Goal: Task Accomplishment & Management: Complete application form

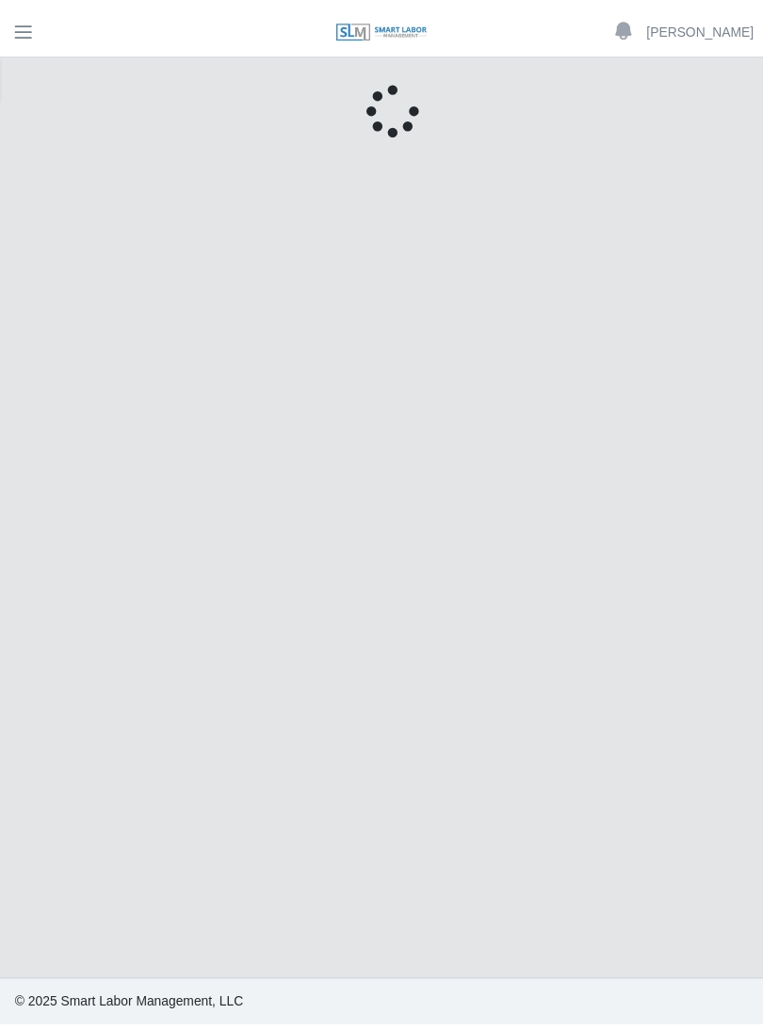
scroll to position [27, 0]
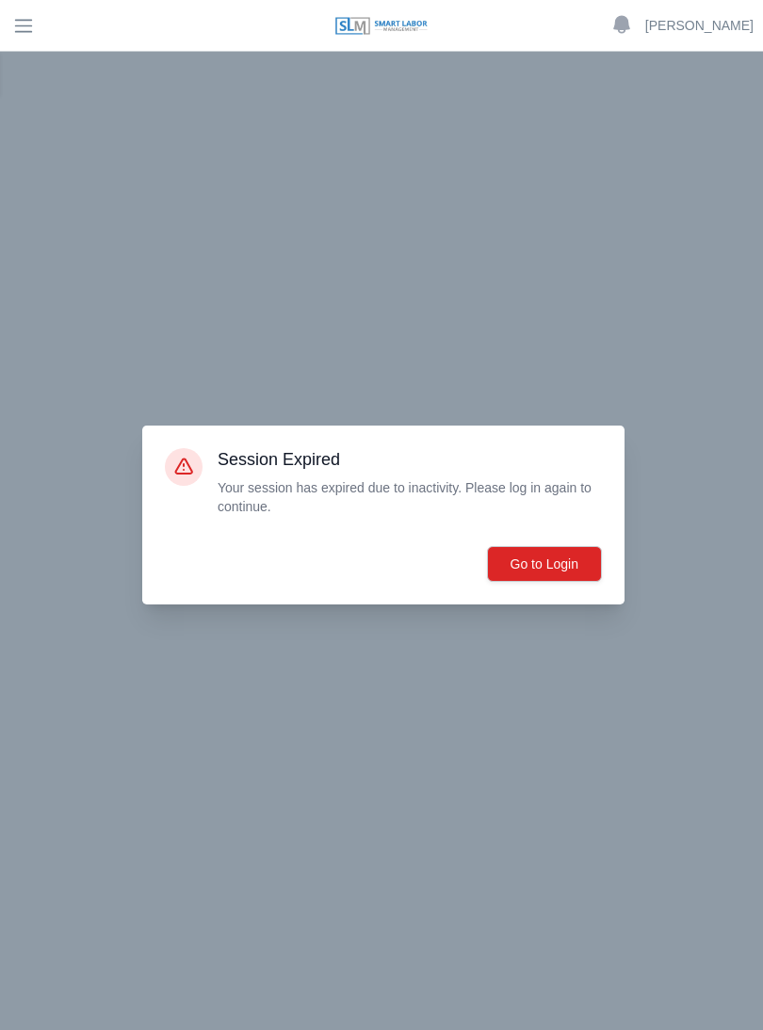
click at [543, 575] on button "Go to Login" at bounding box center [544, 564] width 115 height 36
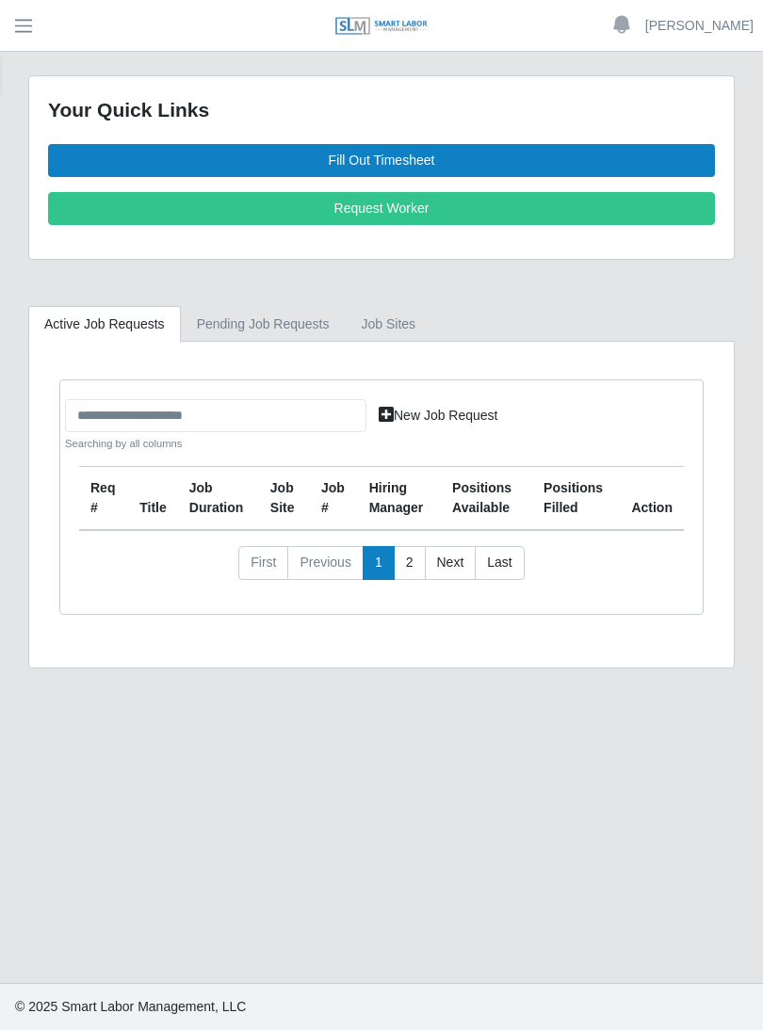
click at [458, 159] on link "Fill Out Timesheet" at bounding box center [381, 160] width 667 height 33
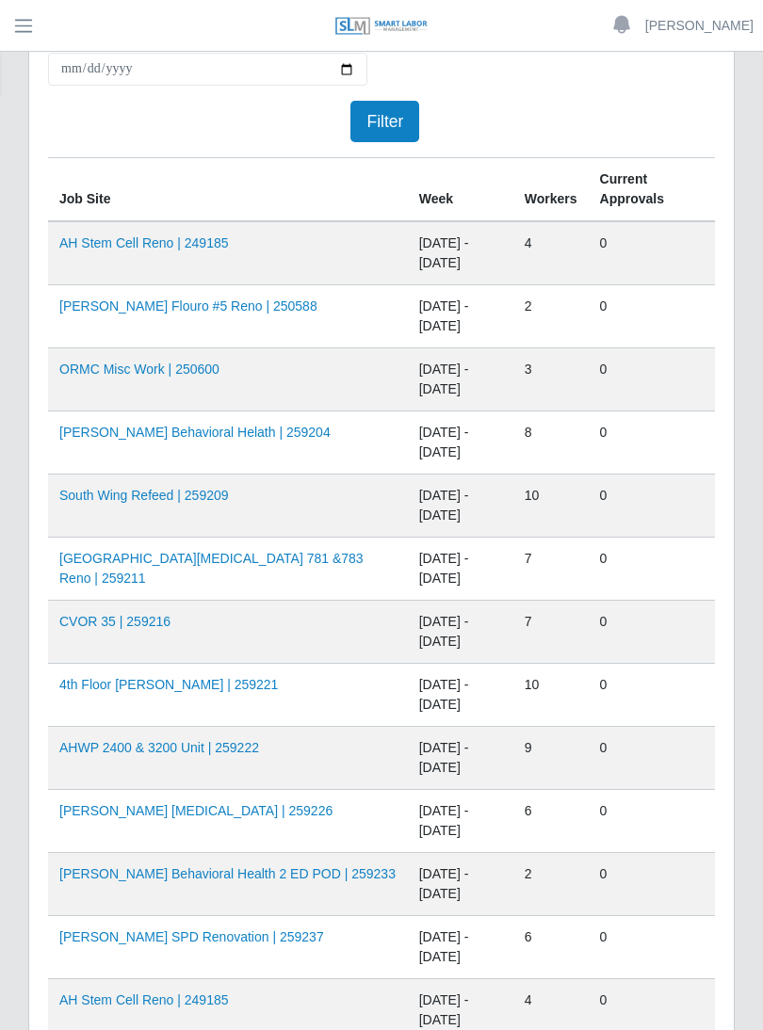
scroll to position [172, 0]
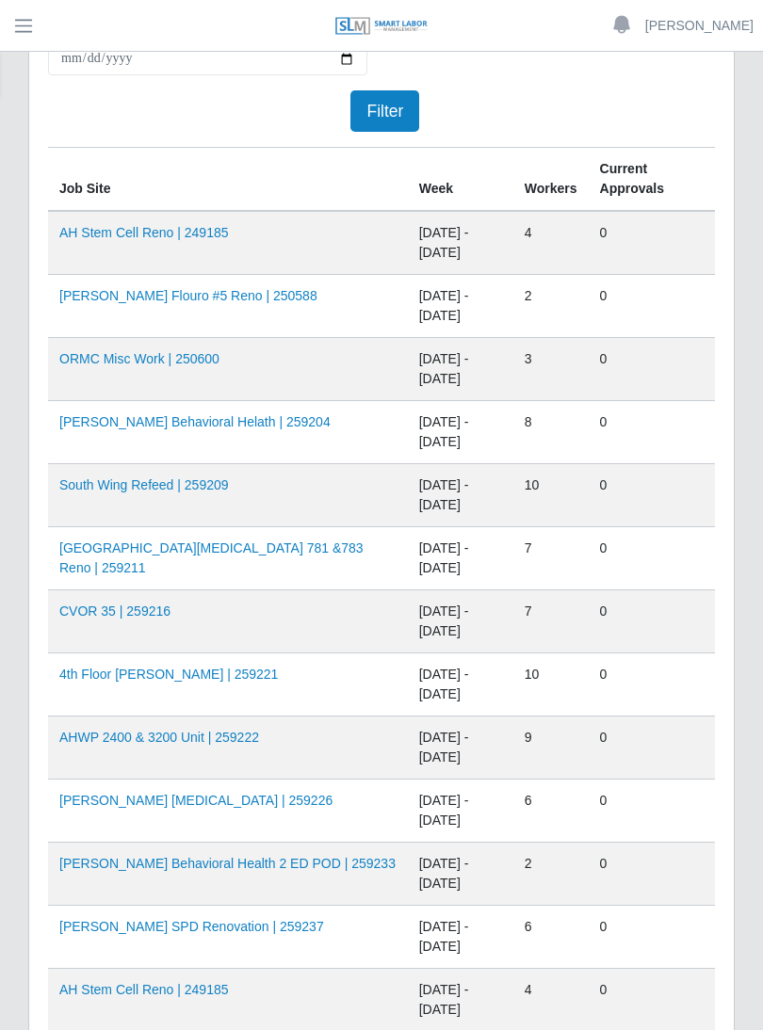
click at [219, 672] on link "4th Floor [PERSON_NAME] | 259221" at bounding box center [168, 674] width 219 height 15
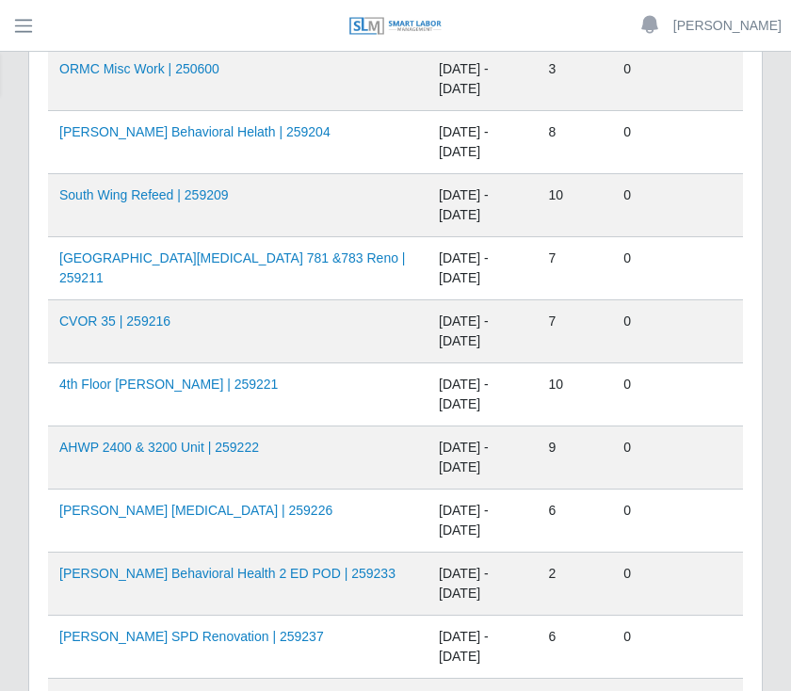
scroll to position [469, 0]
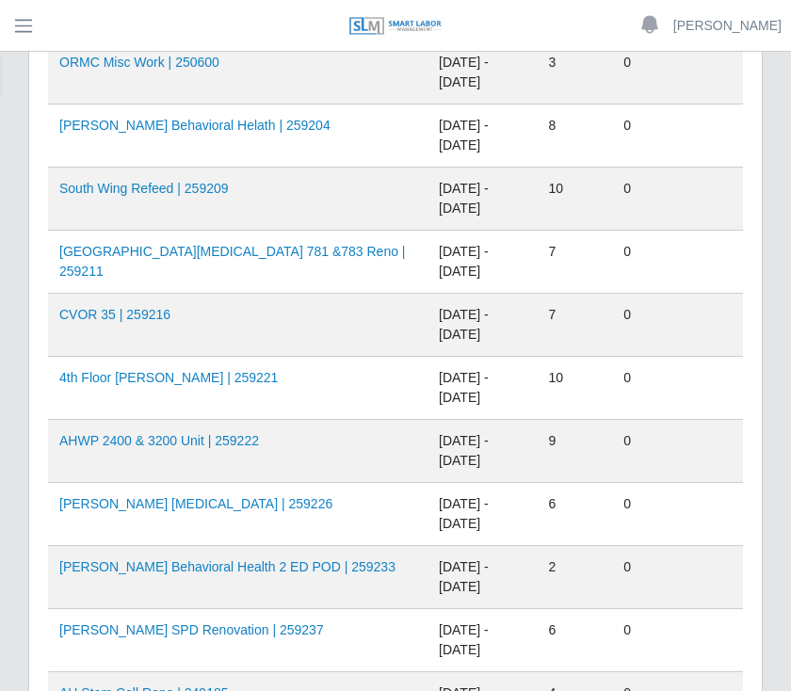
click at [238, 566] on link "[PERSON_NAME] Behavioral Health 2 ED POD | 259233" at bounding box center [227, 566] width 336 height 15
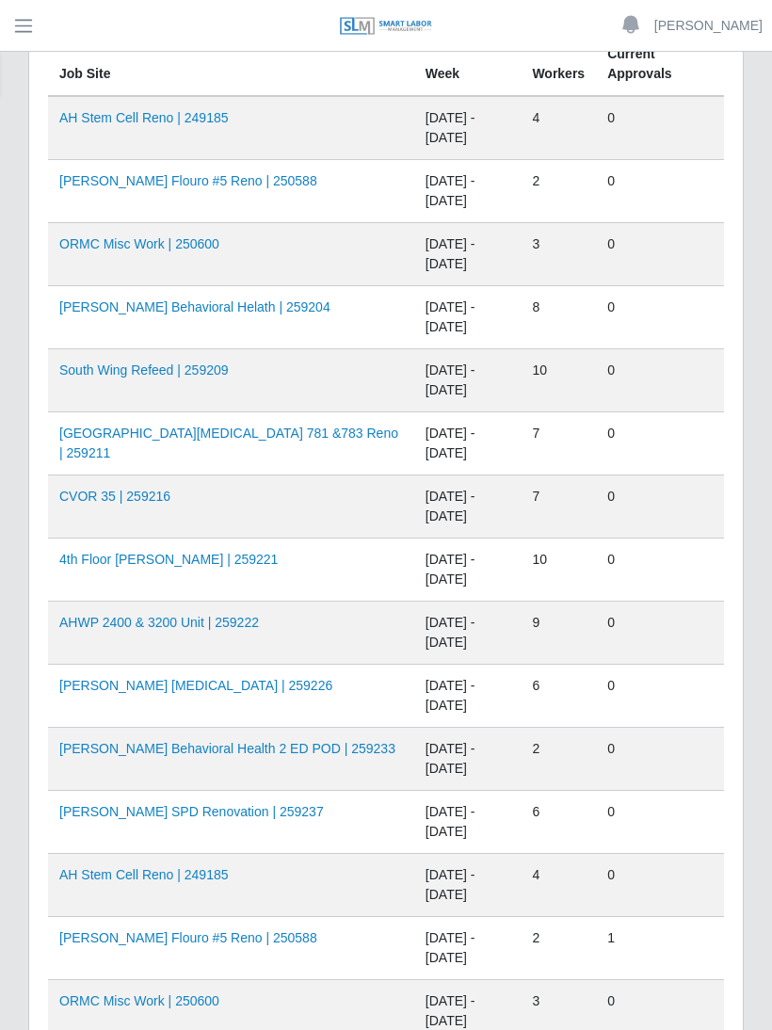
scroll to position [288, 0]
click at [244, 293] on td "[PERSON_NAME] Behavioral Helath | 259204" at bounding box center [231, 316] width 366 height 63
click at [414, 636] on td "09/20/2025 - 09/26/2025" at bounding box center [467, 632] width 107 height 63
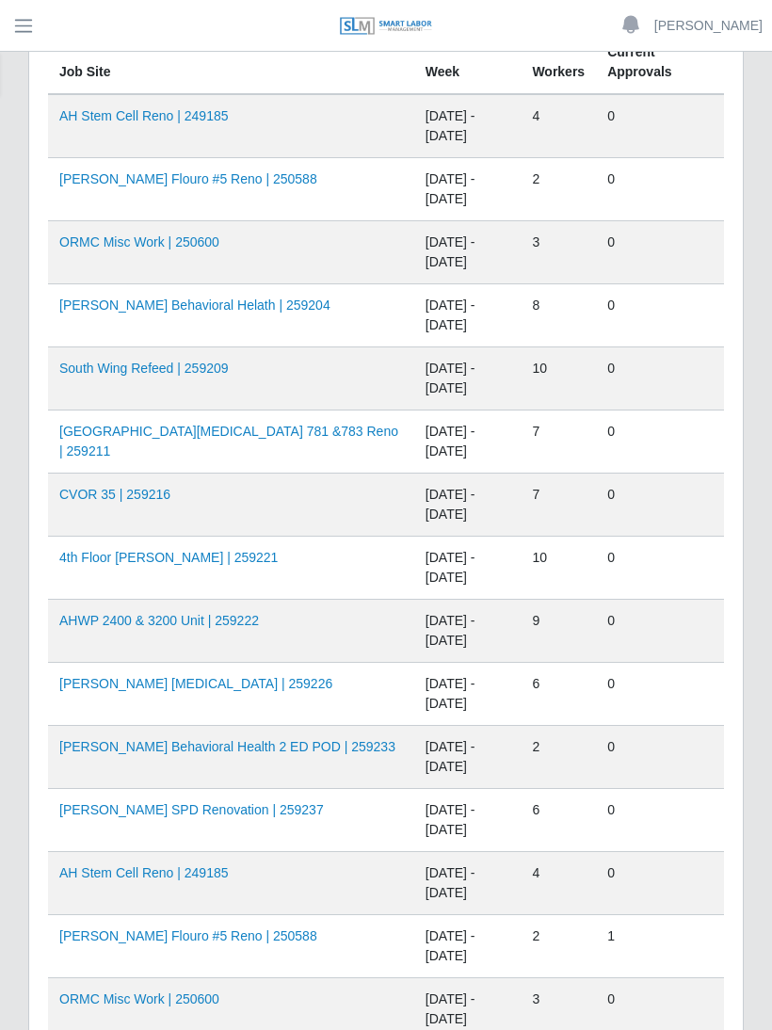
click at [357, 627] on td "AHWP 2400 & 3200 Unit | 259222" at bounding box center [231, 631] width 366 height 63
click at [414, 650] on td "09/20/2025 - 09/26/2025" at bounding box center [467, 631] width 107 height 63
click at [414, 640] on td "09/20/2025 - 09/26/2025" at bounding box center [467, 631] width 107 height 63
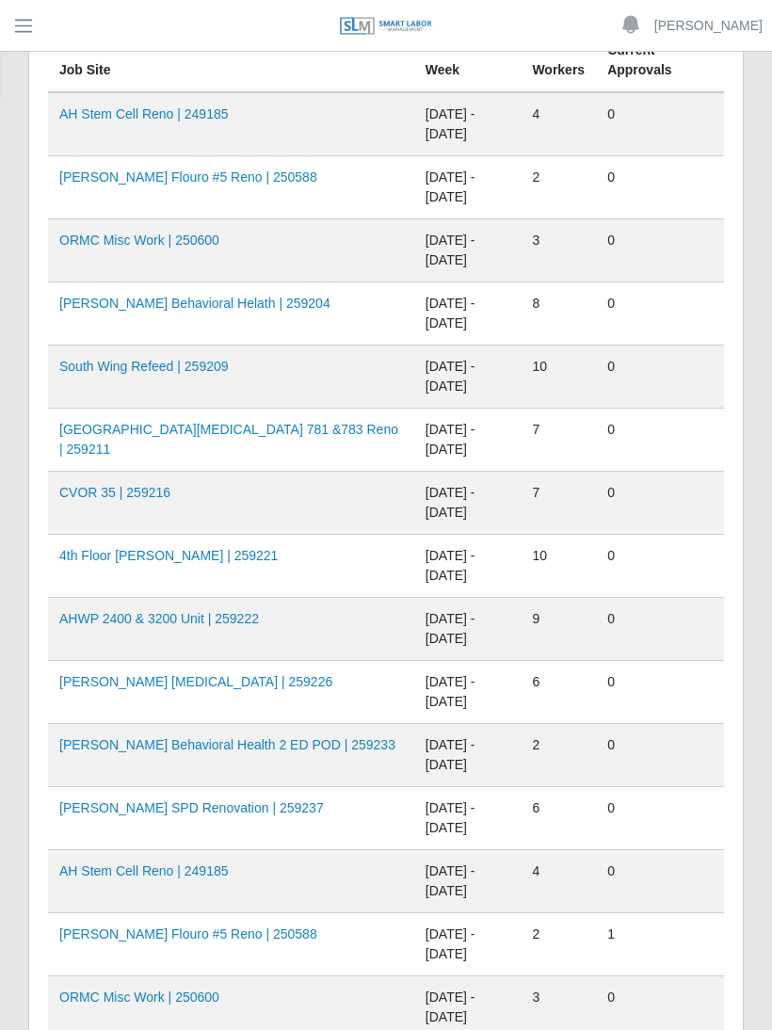
scroll to position [293, 0]
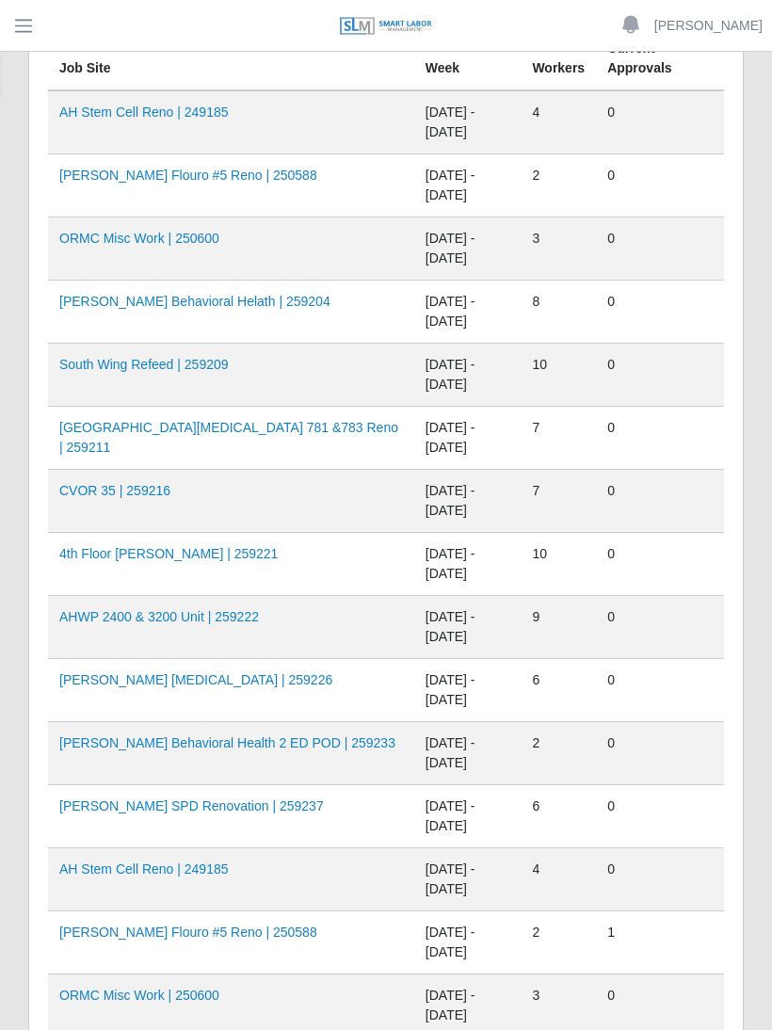
click at [260, 766] on td "AHO Behavioral Health 2 ED POD | 259233" at bounding box center [231, 753] width 366 height 63
click at [239, 769] on td "AHO Behavioral Health 2 ED POD | 259233" at bounding box center [231, 753] width 366 height 63
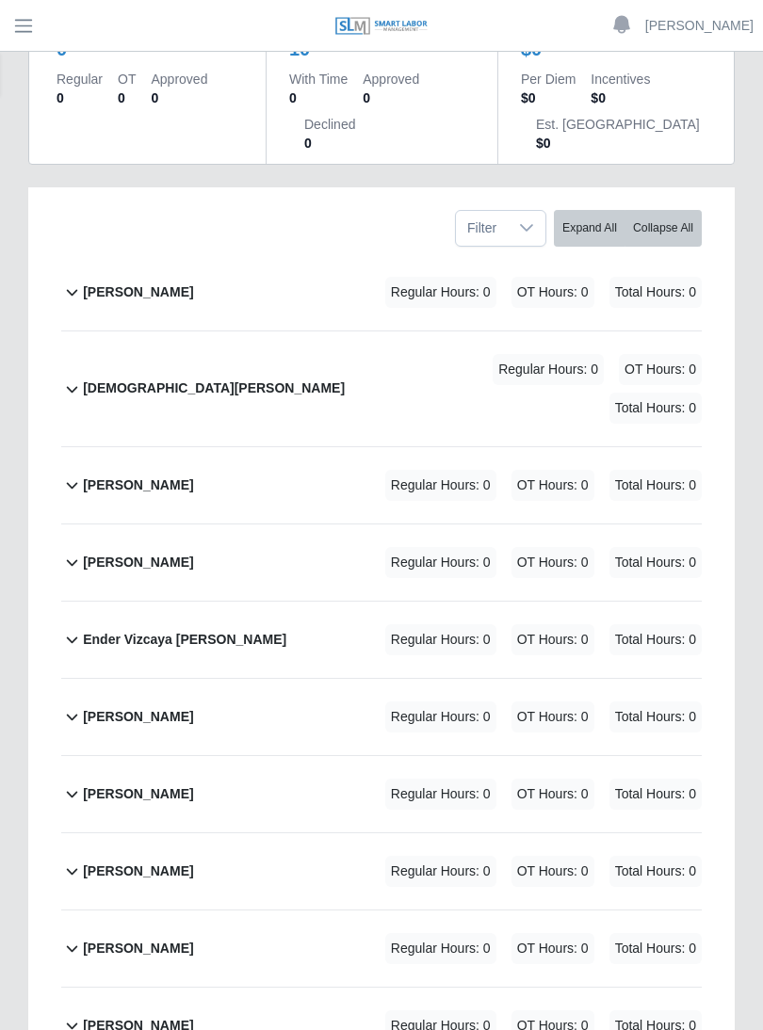
scroll to position [251, 0]
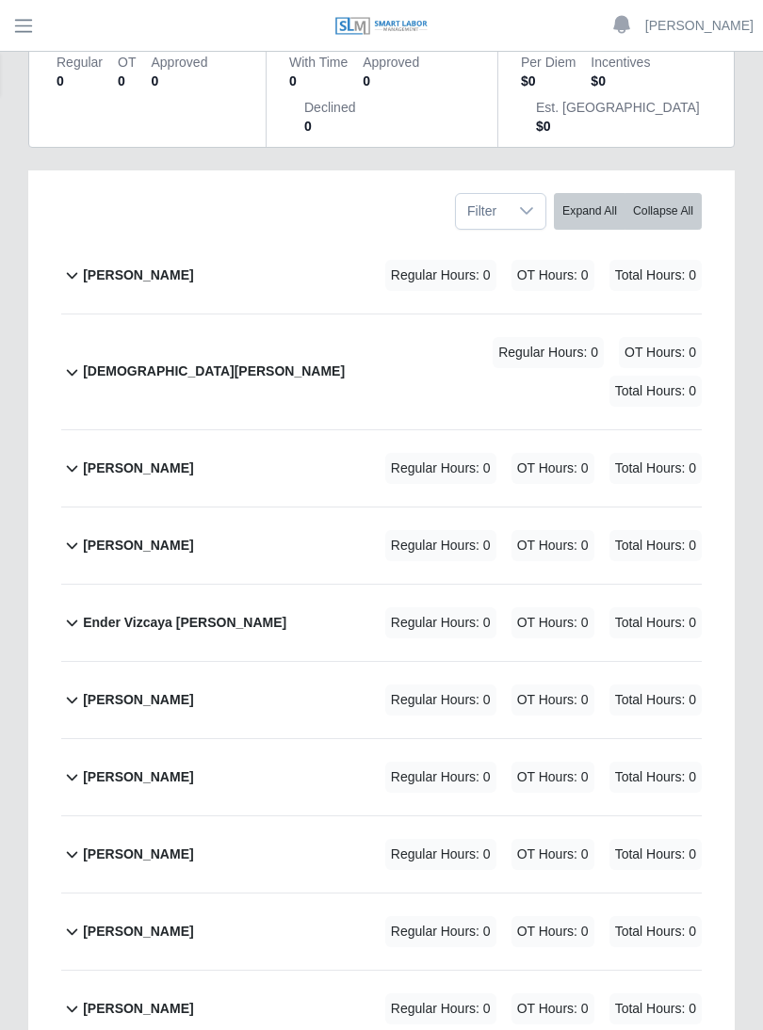
click at [136, 845] on b "[PERSON_NAME]" at bounding box center [138, 855] width 110 height 20
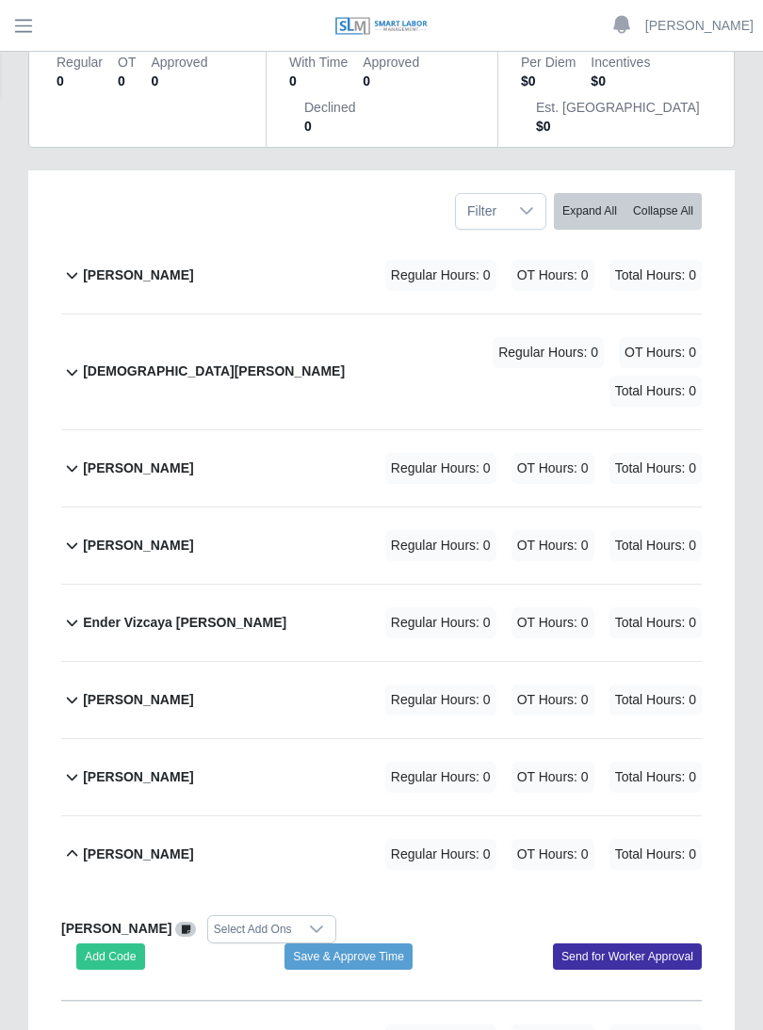
click at [121, 944] on button "Add Code" at bounding box center [110, 957] width 69 height 26
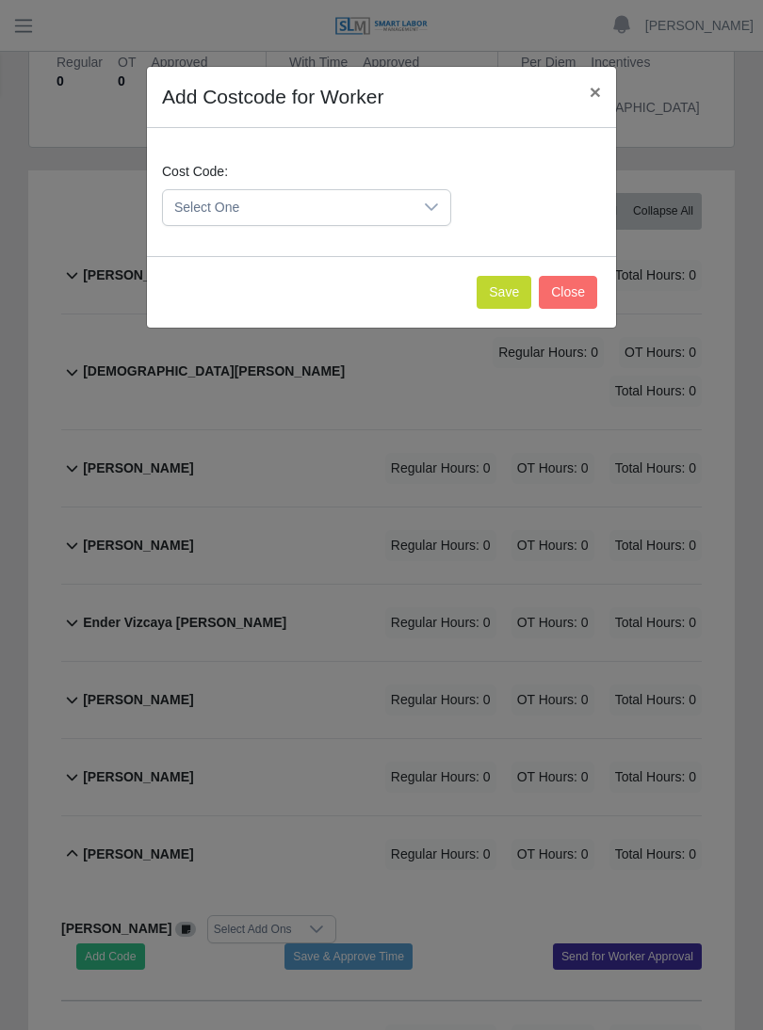
click at [430, 210] on icon at bounding box center [431, 207] width 15 height 15
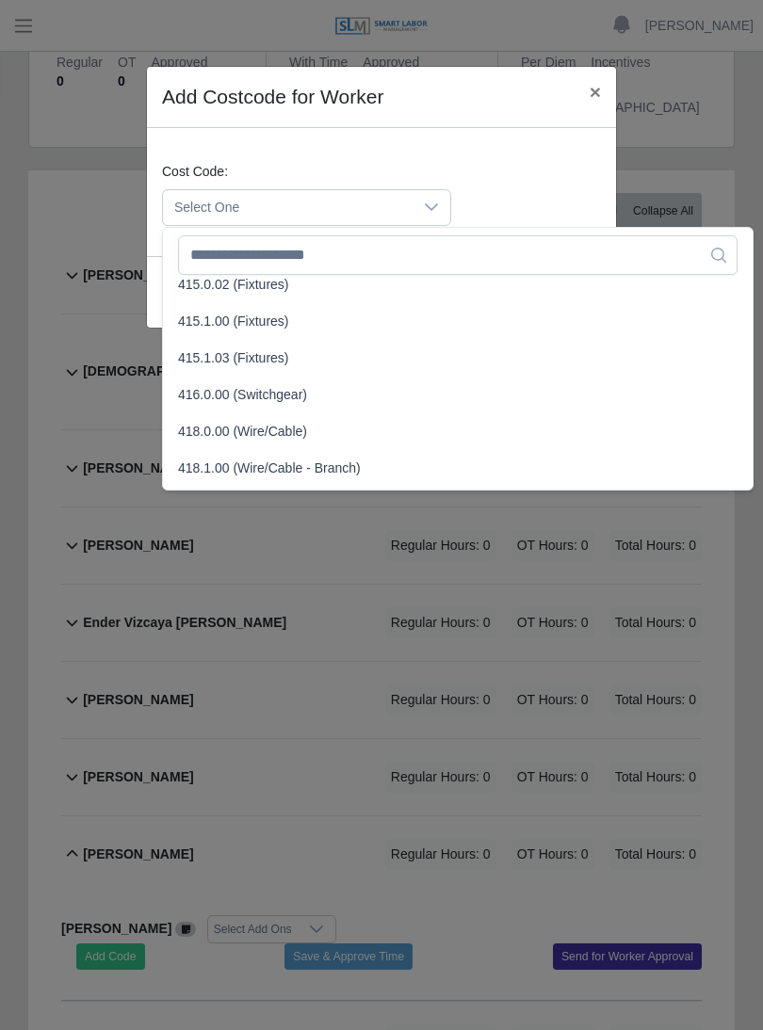
scroll to position [607, 0]
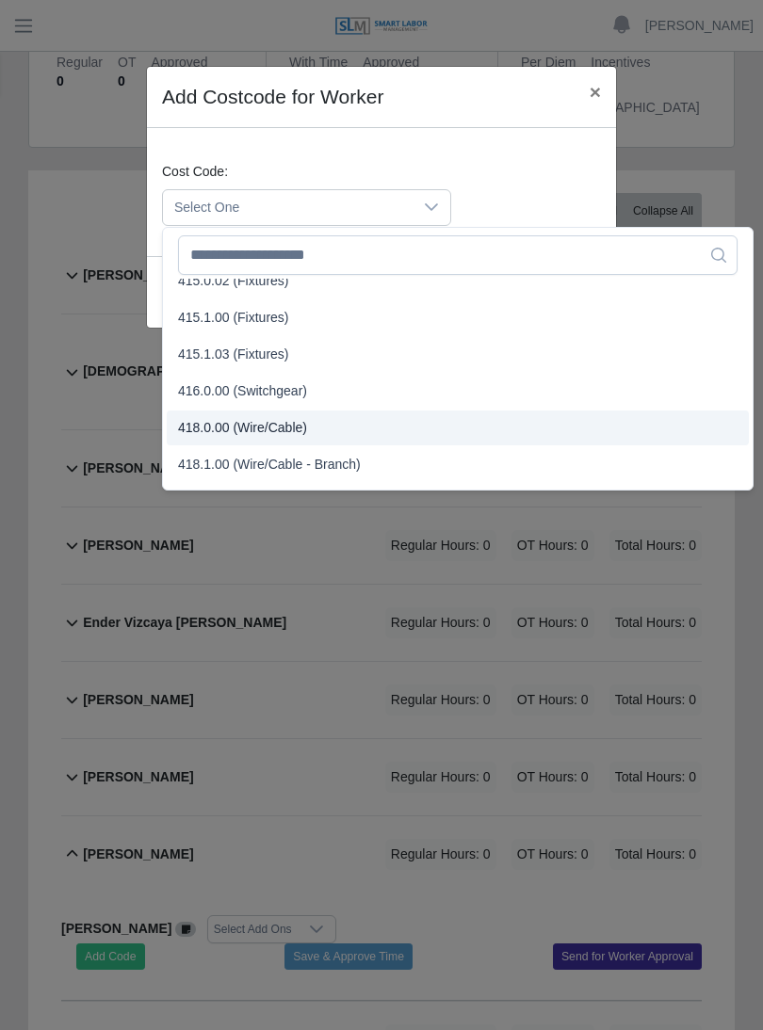
click at [259, 424] on span "418.0.00 (Wire/Cable)" at bounding box center [242, 428] width 129 height 20
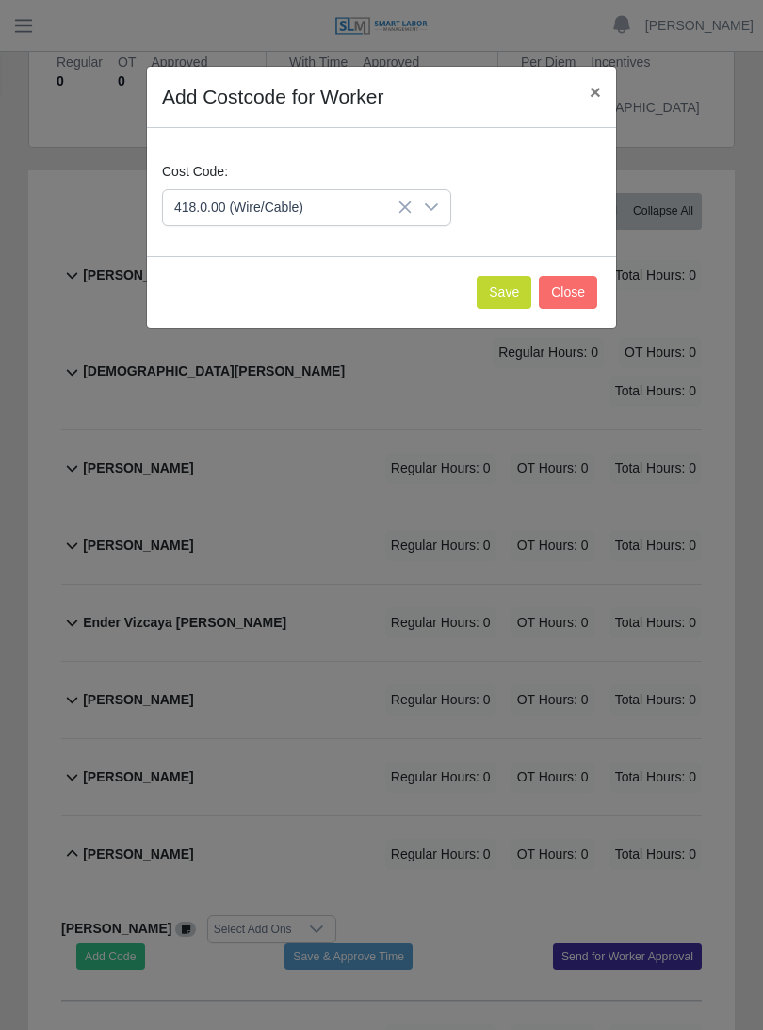
click at [497, 297] on button "Save" at bounding box center [504, 292] width 55 height 33
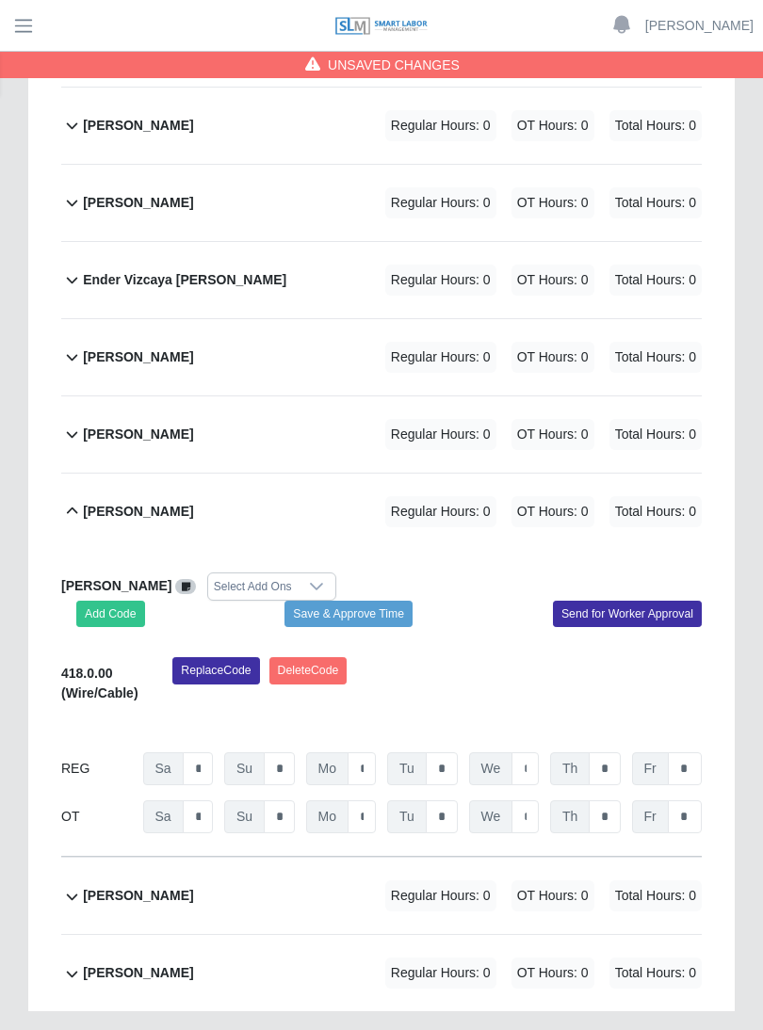
scroll to position [597, 0]
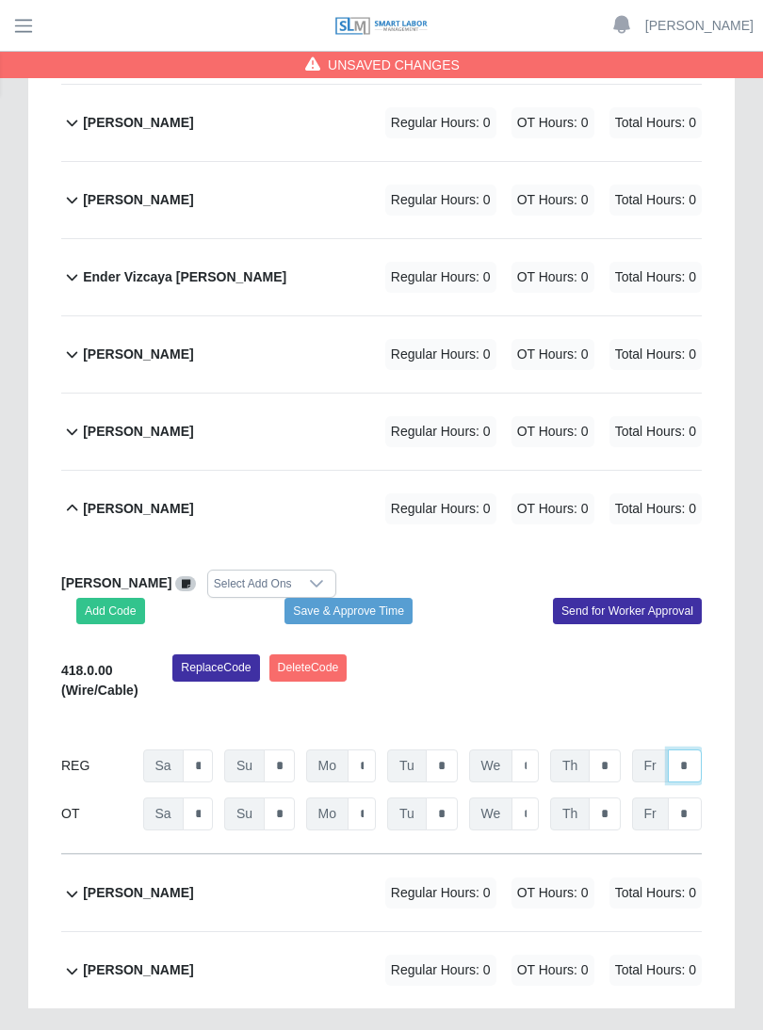
click at [697, 750] on input "*" at bounding box center [685, 766] width 34 height 33
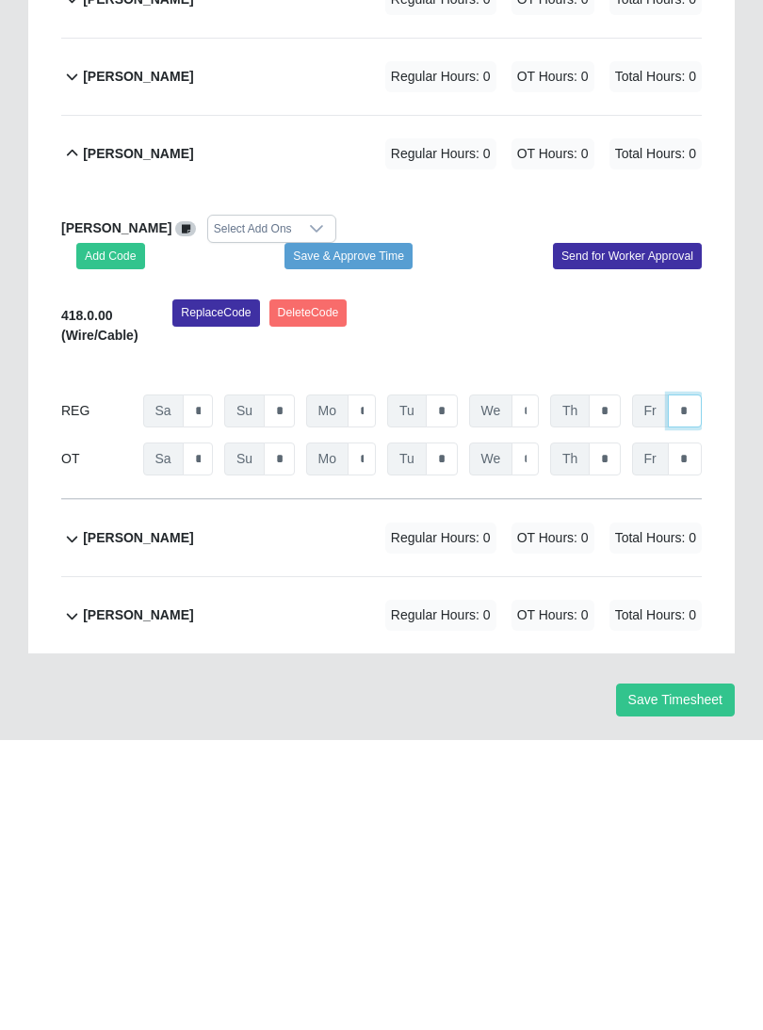
type input "*"
click at [610, 685] on input "*" at bounding box center [604, 701] width 31 height 33
type input "*"
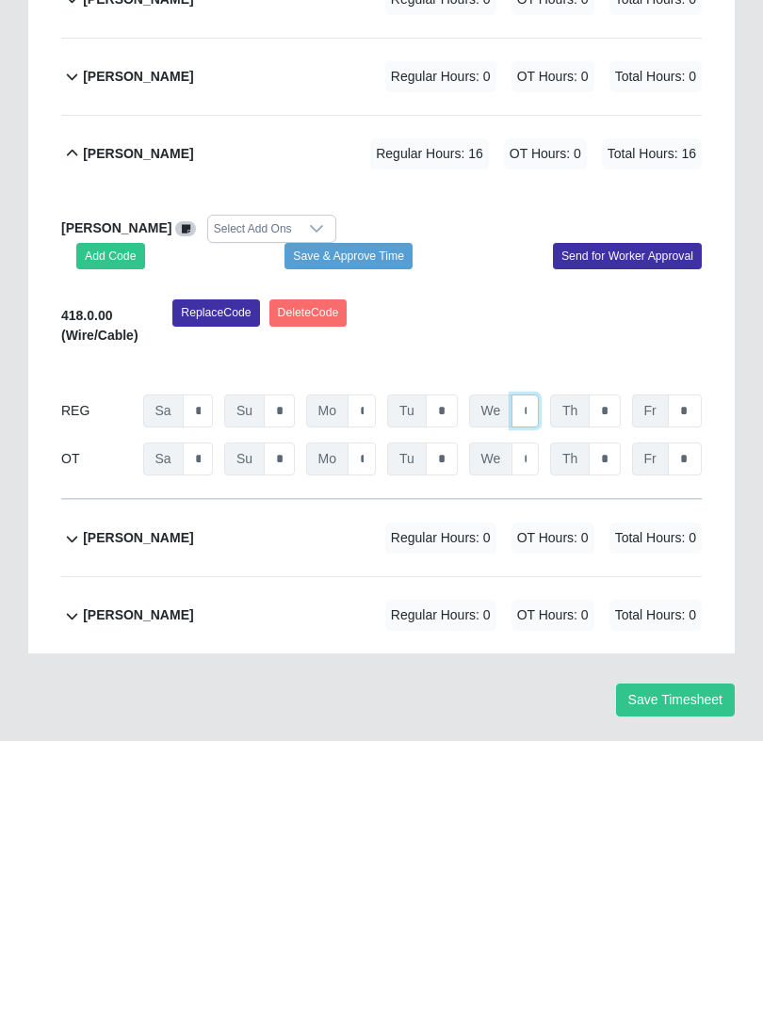
click at [526, 685] on input "*" at bounding box center [524, 701] width 27 height 33
type input "**"
click at [454, 685] on input "*" at bounding box center [442, 701] width 32 height 33
type input "*"
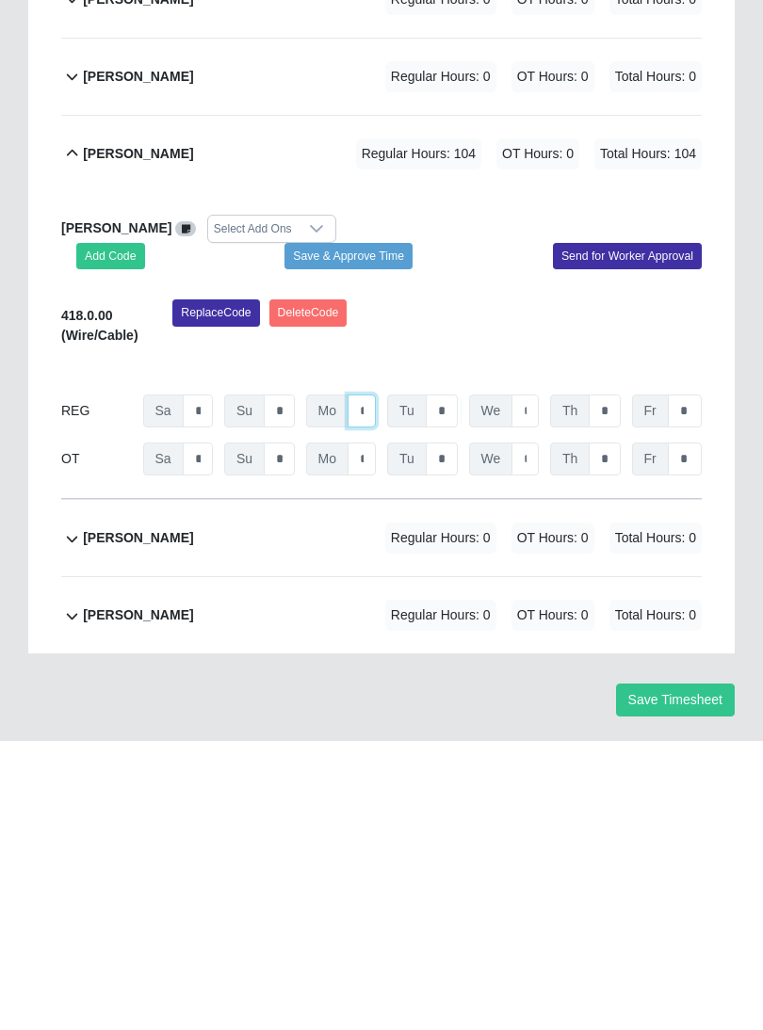
click at [374, 685] on input "*" at bounding box center [362, 701] width 28 height 33
type input "*"
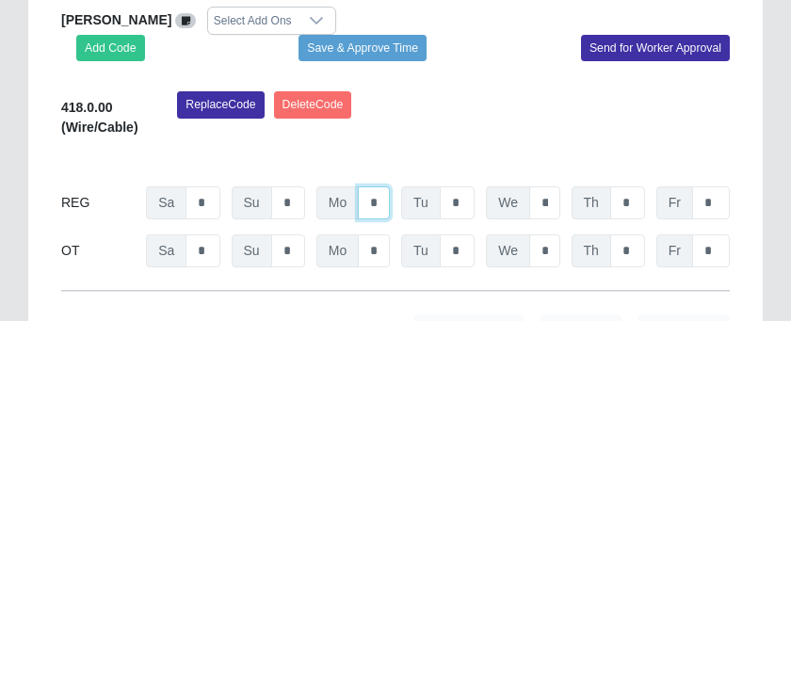
scroll to position [753, 0]
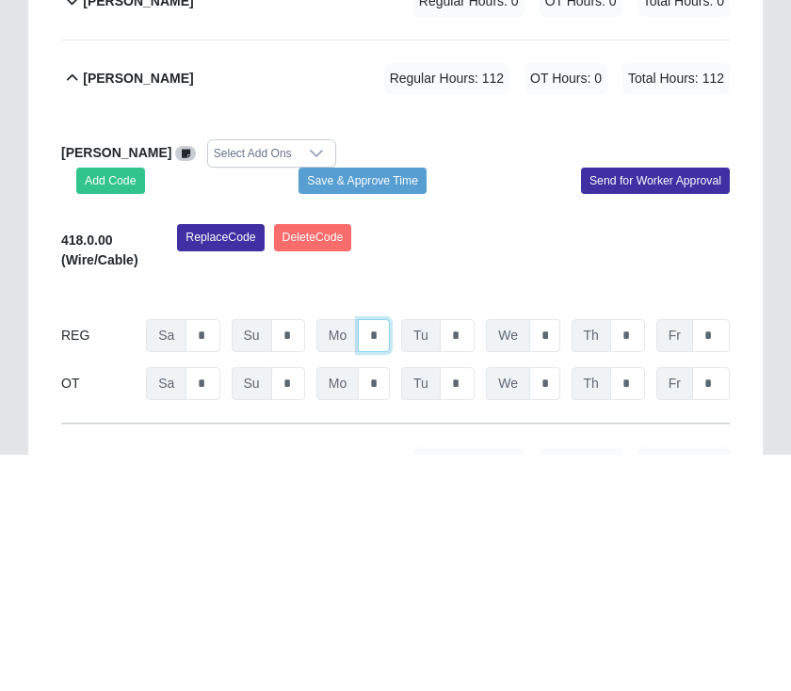
type input "*"
click at [389, 404] on button "Save & Approve Time" at bounding box center [363, 417] width 128 height 26
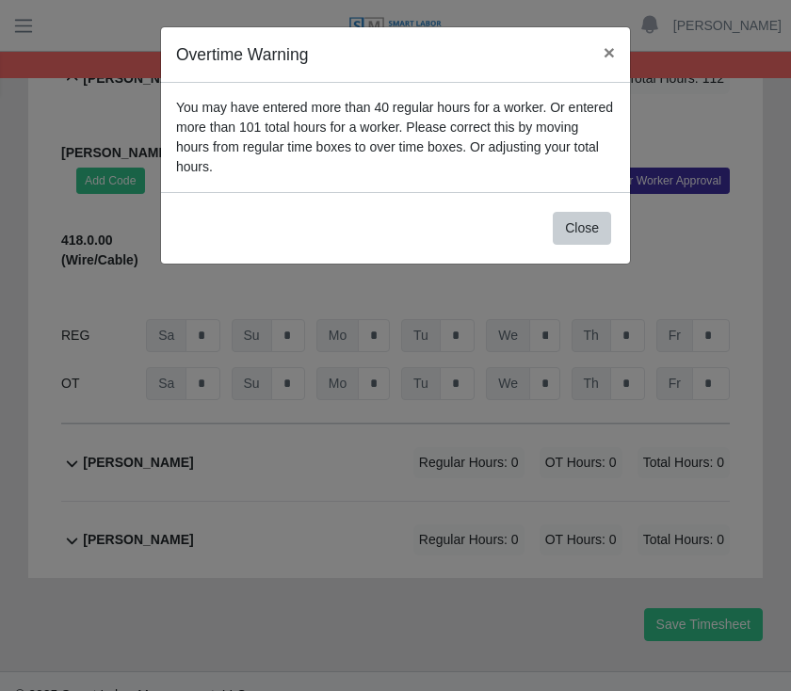
click at [583, 227] on button "Close" at bounding box center [582, 228] width 58 height 33
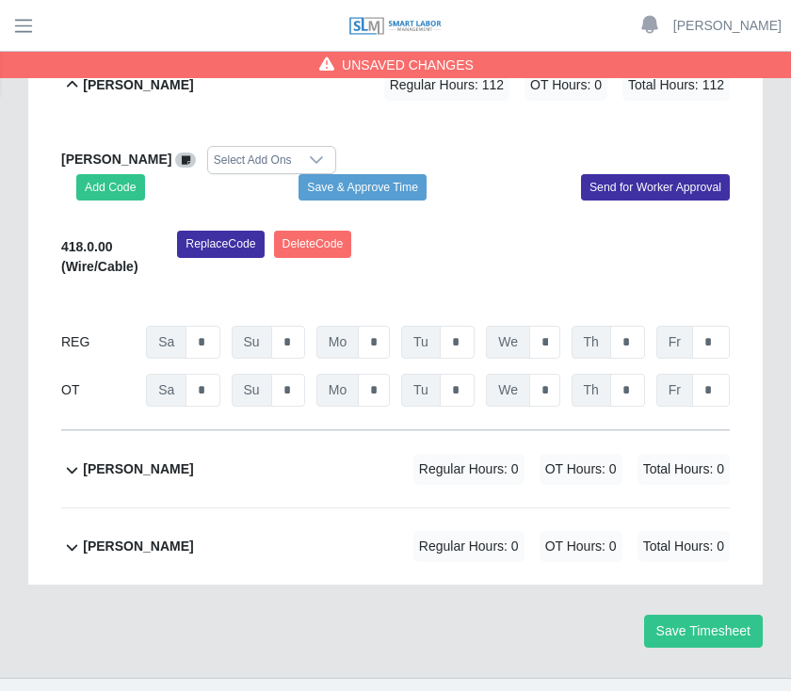
scroll to position [981, 0]
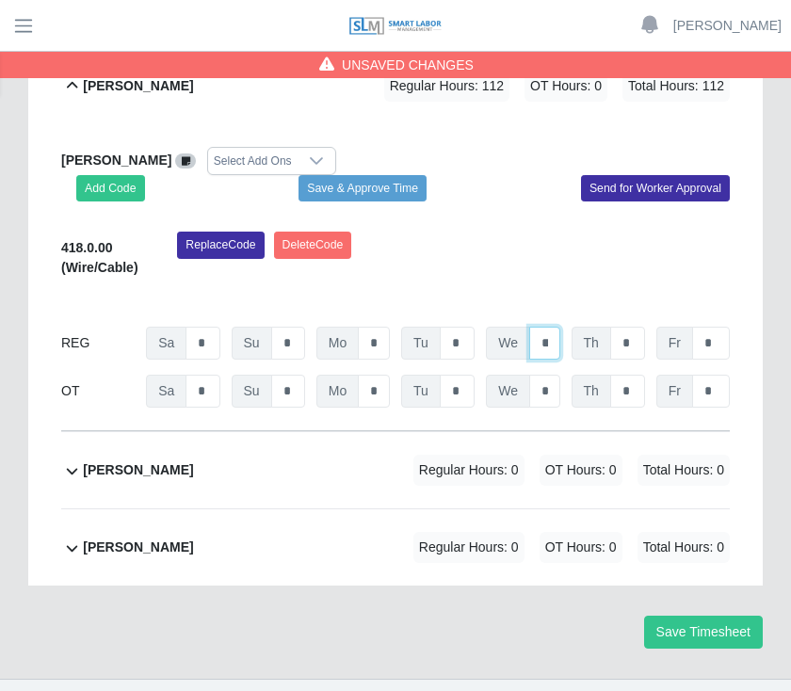
click at [553, 338] on input "**" at bounding box center [544, 343] width 31 height 33
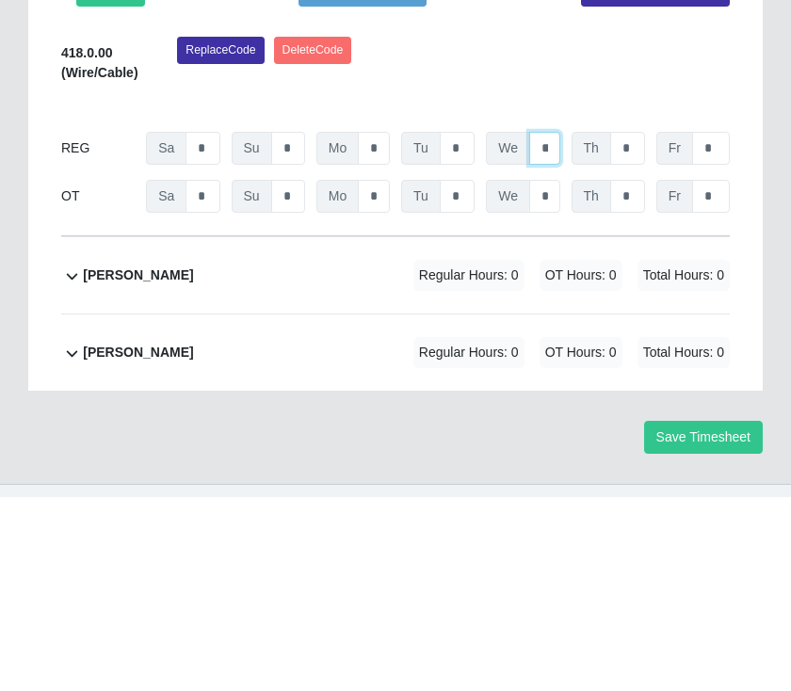
type input "*"
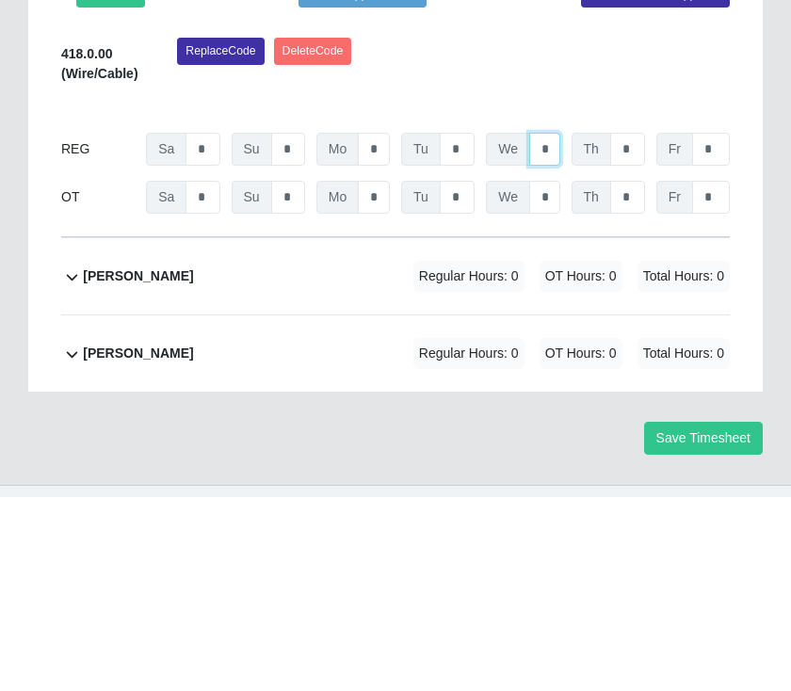
click at [550, 327] on input "*" at bounding box center [544, 343] width 31 height 33
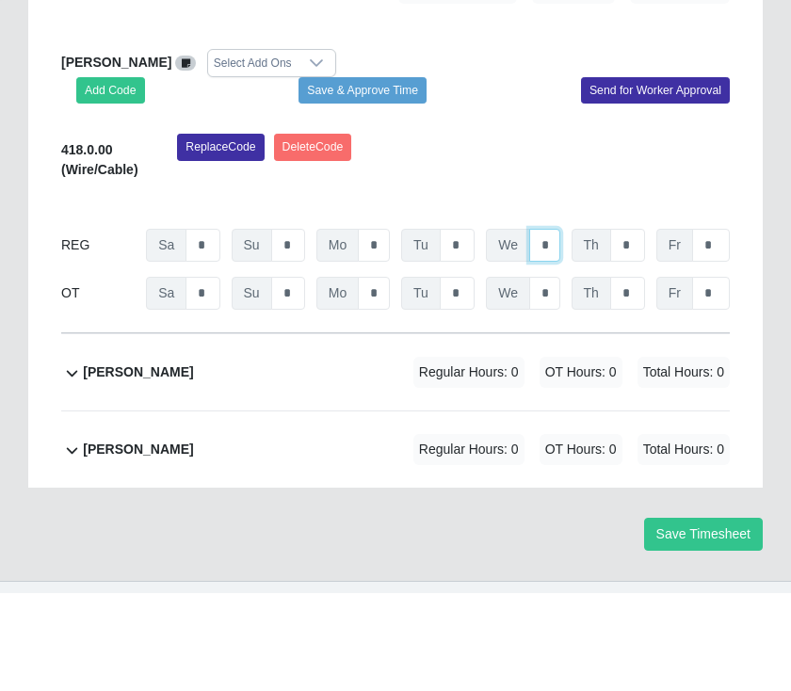
type input "*"
click at [375, 175] on button "Save & Approve Time" at bounding box center [363, 188] width 128 height 26
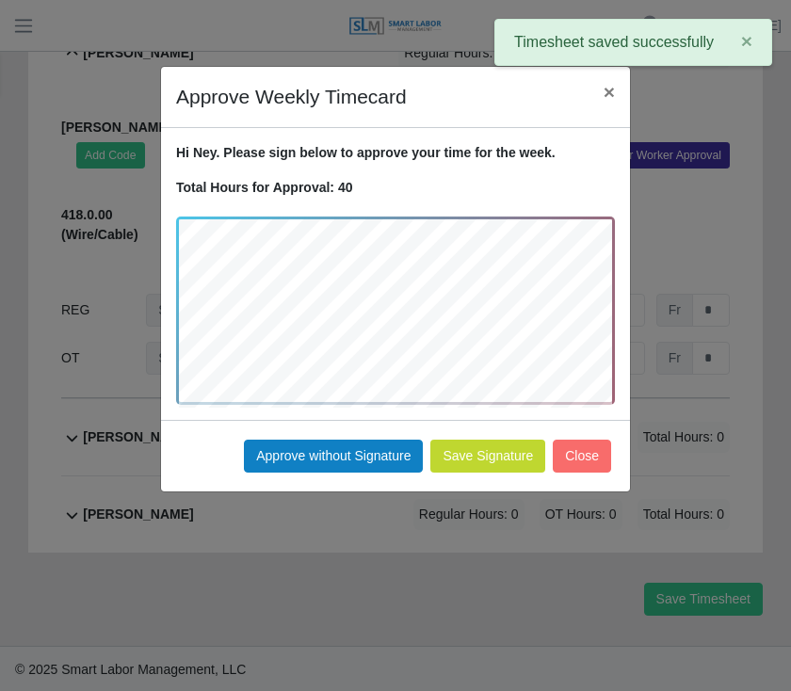
click at [358, 458] on button "Approve without Signature" at bounding box center [333, 456] width 179 height 33
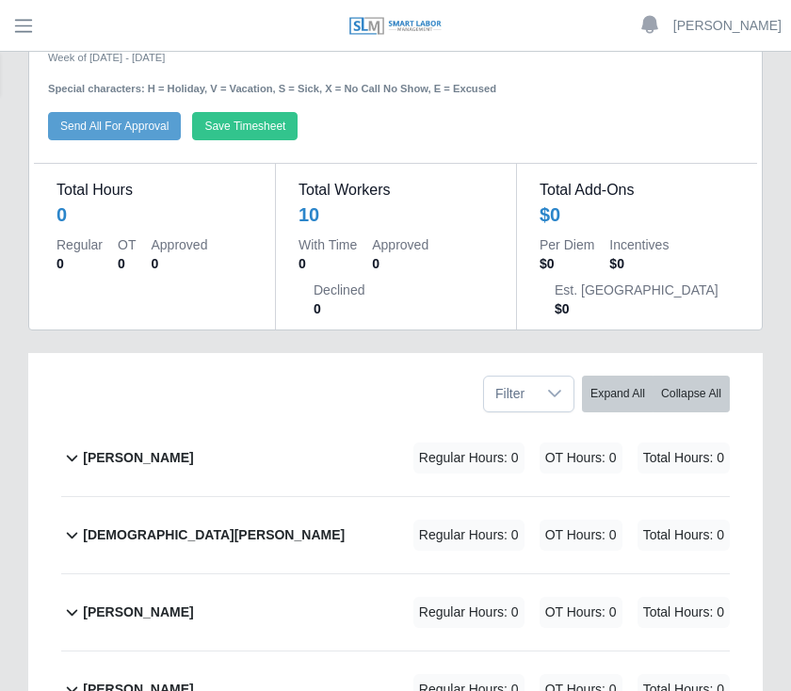
scroll to position [0, 0]
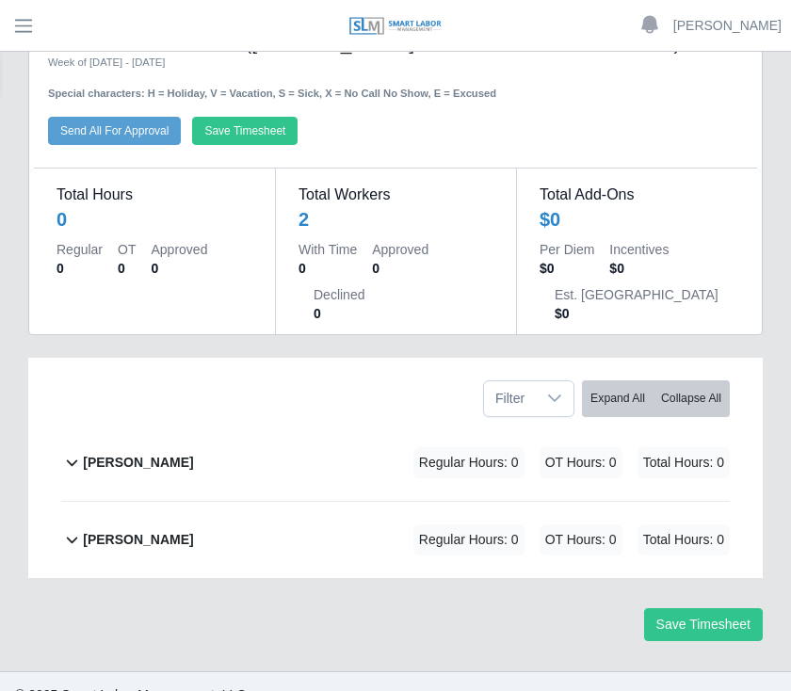
scroll to position [62, 0]
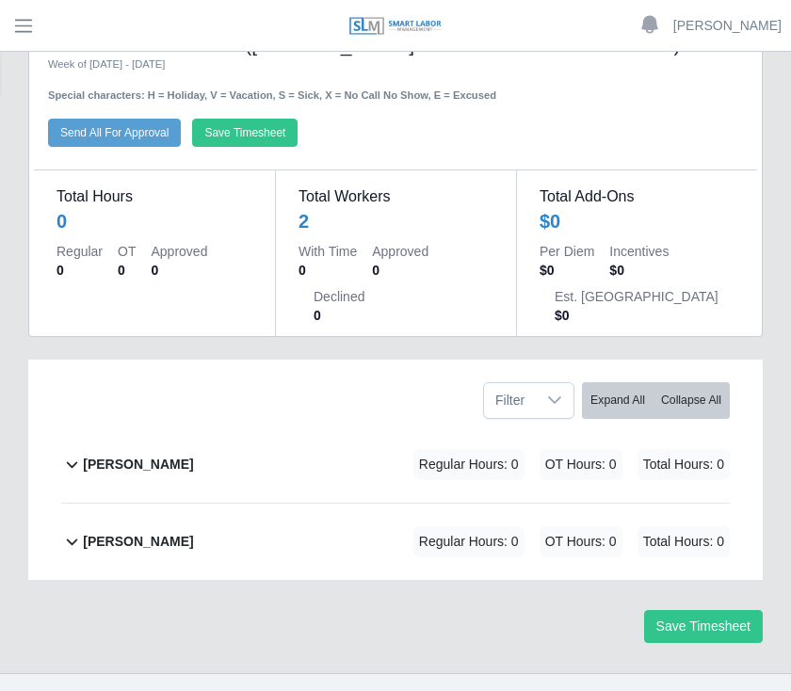
click at [137, 543] on b "[PERSON_NAME]" at bounding box center [138, 542] width 110 height 20
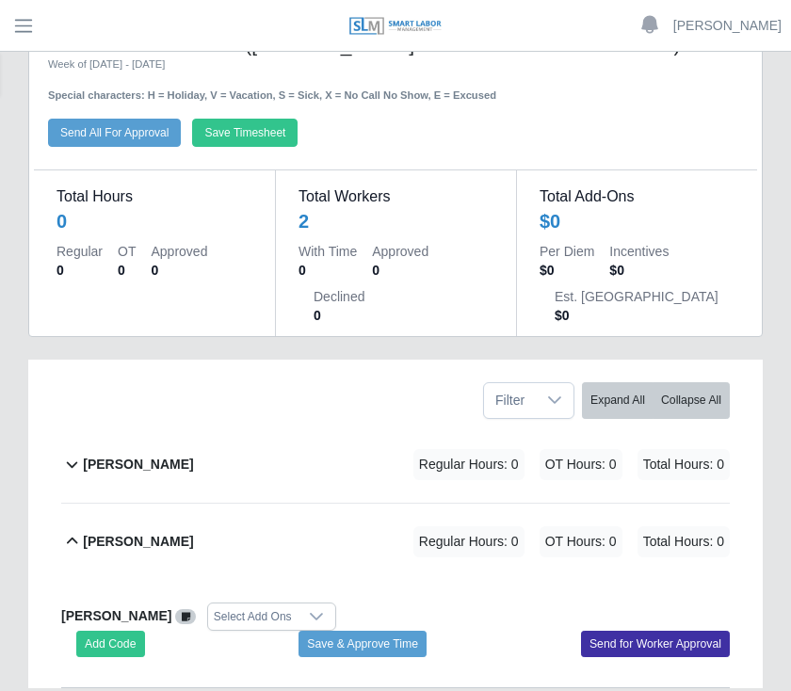
click at [111, 642] on button "Add Code" at bounding box center [110, 644] width 69 height 26
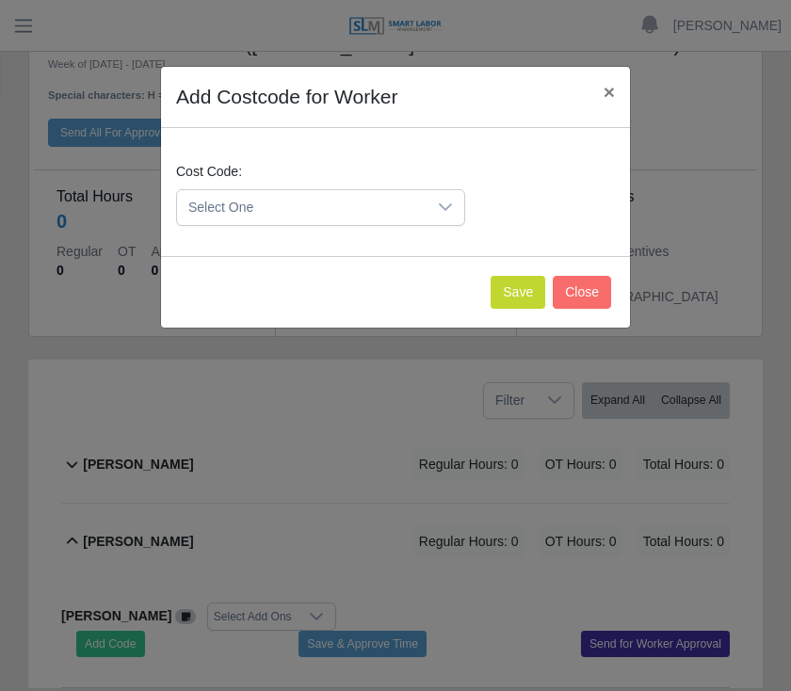
click at [446, 214] on icon at bounding box center [445, 207] width 15 height 15
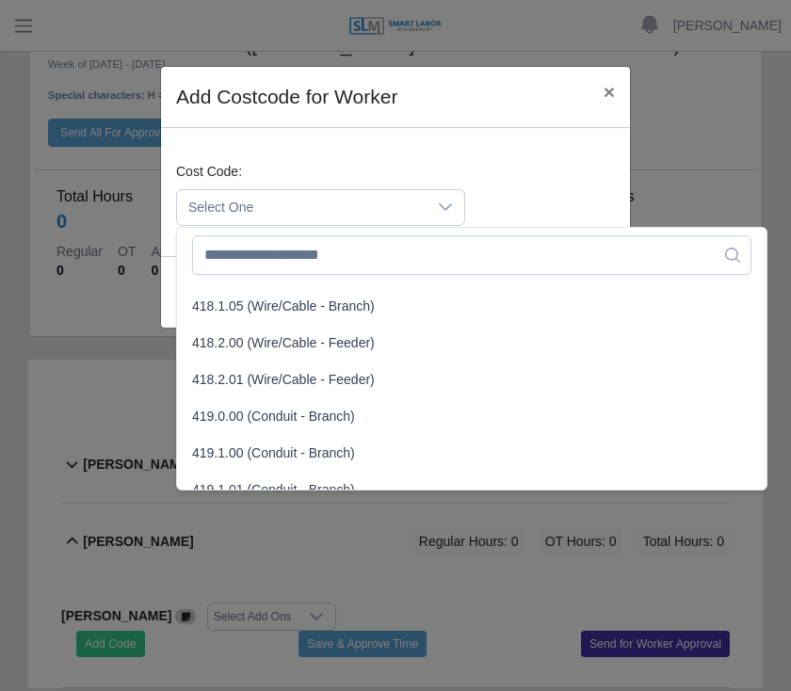
scroll to position [970, 0]
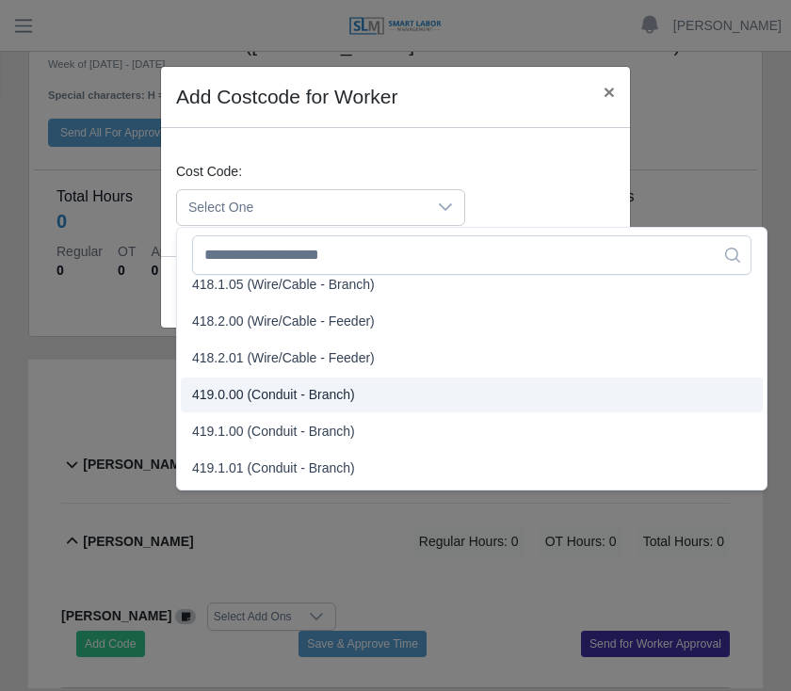
click at [295, 384] on li "419.0.00 (Conduit - Branch)" at bounding box center [472, 395] width 582 height 35
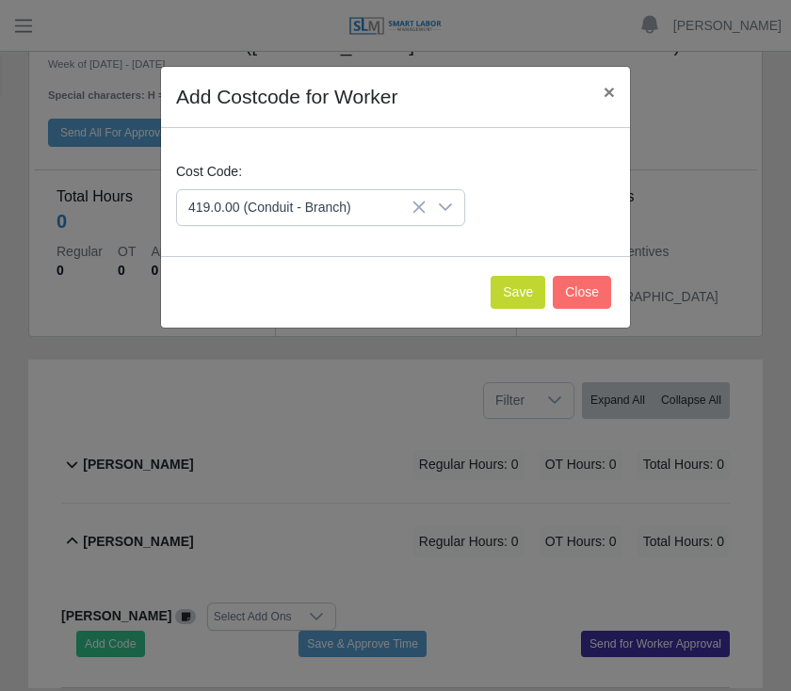
click at [515, 285] on button "Save" at bounding box center [518, 292] width 55 height 33
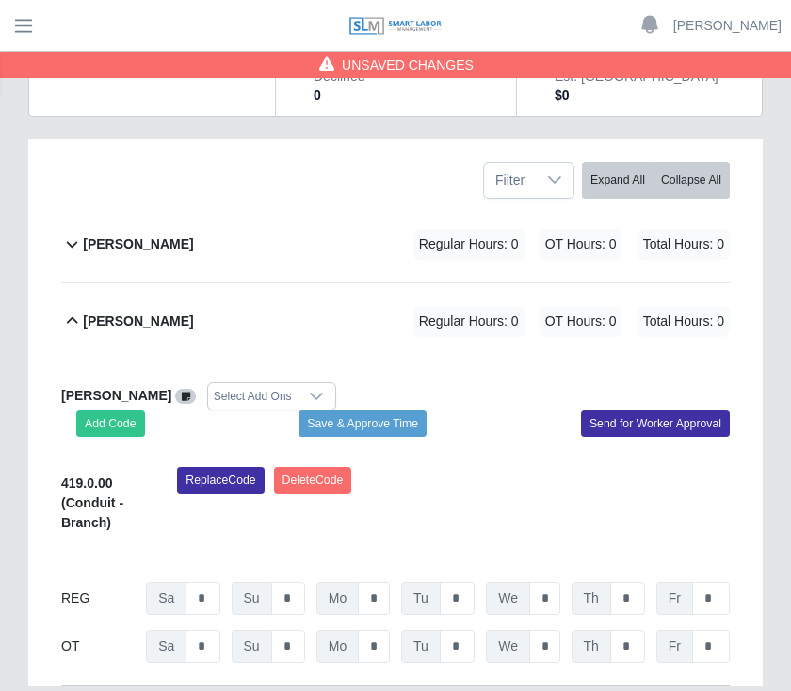
scroll to position [303, 0]
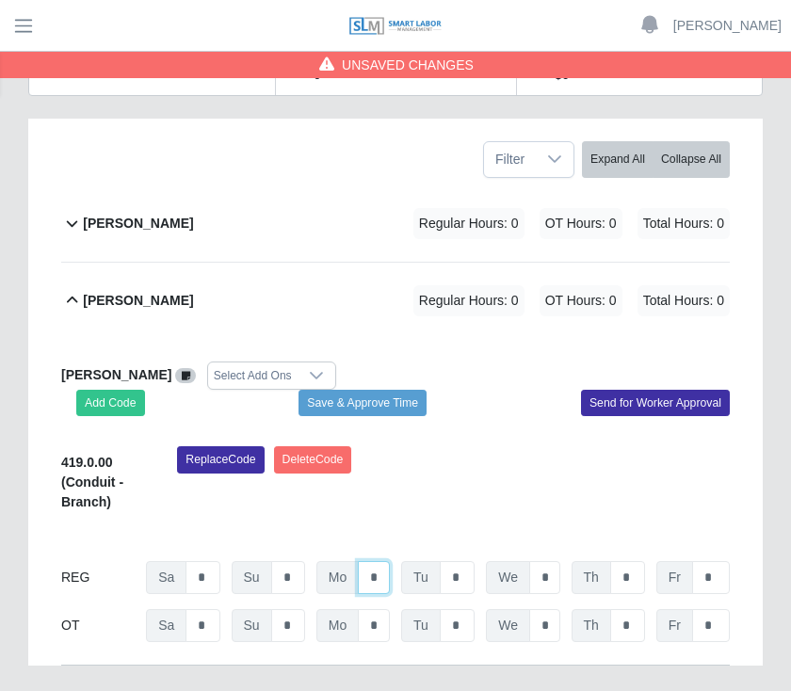
click at [383, 576] on input "*" at bounding box center [374, 577] width 32 height 33
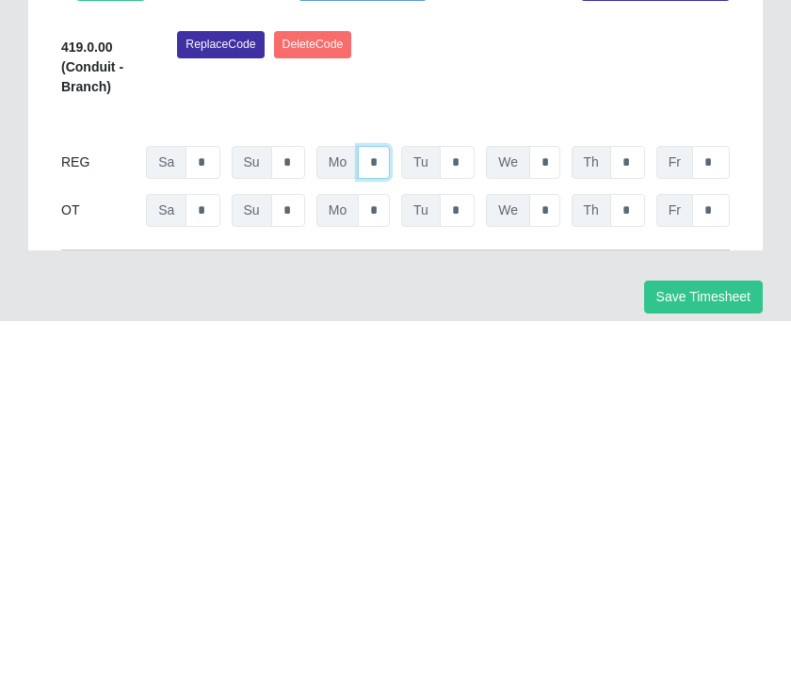
type input "*"
click at [719, 516] on input "*" at bounding box center [711, 532] width 38 height 33
type input "*"
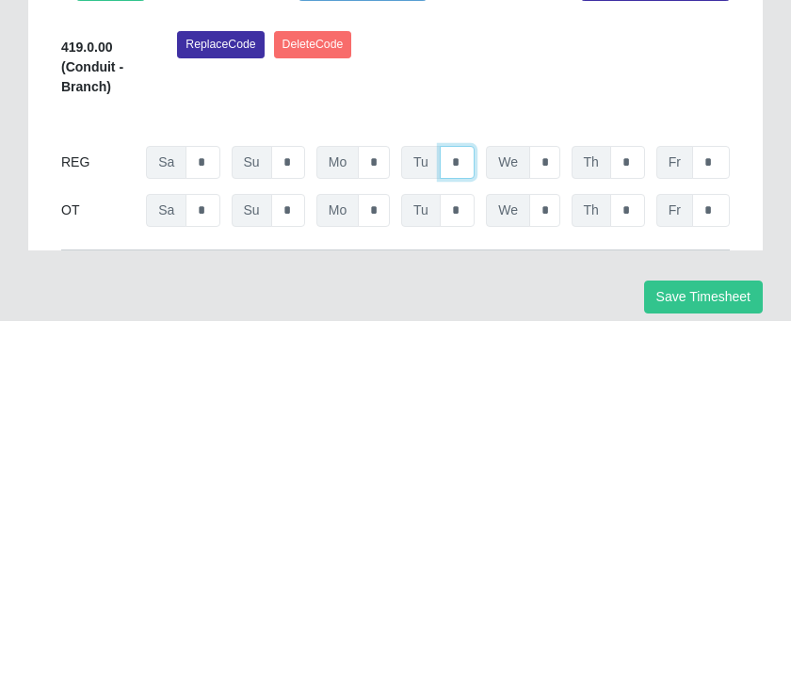
click at [461, 516] on input "*" at bounding box center [457, 532] width 35 height 33
type input "*"
click at [549, 516] on input "*" at bounding box center [544, 532] width 31 height 33
type input "*"
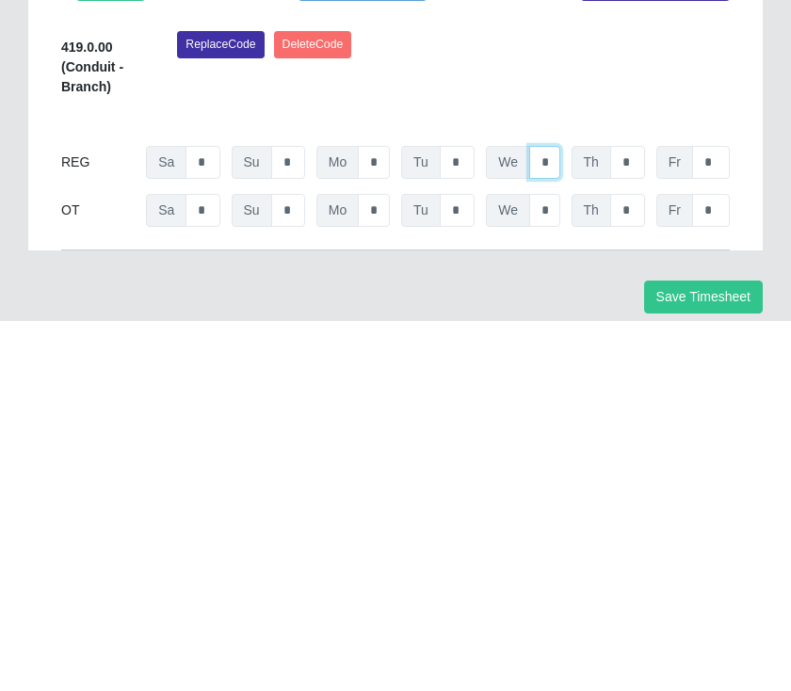
type input "*"
click at [639, 516] on input "*" at bounding box center [627, 532] width 35 height 33
type input "*"
click at [559, 516] on input "*" at bounding box center [544, 532] width 31 height 33
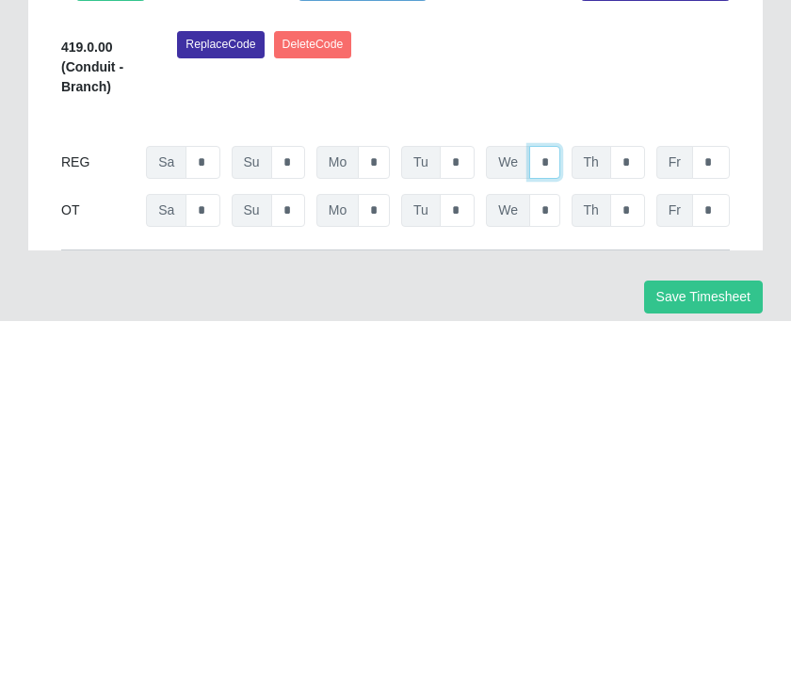
type input "*"
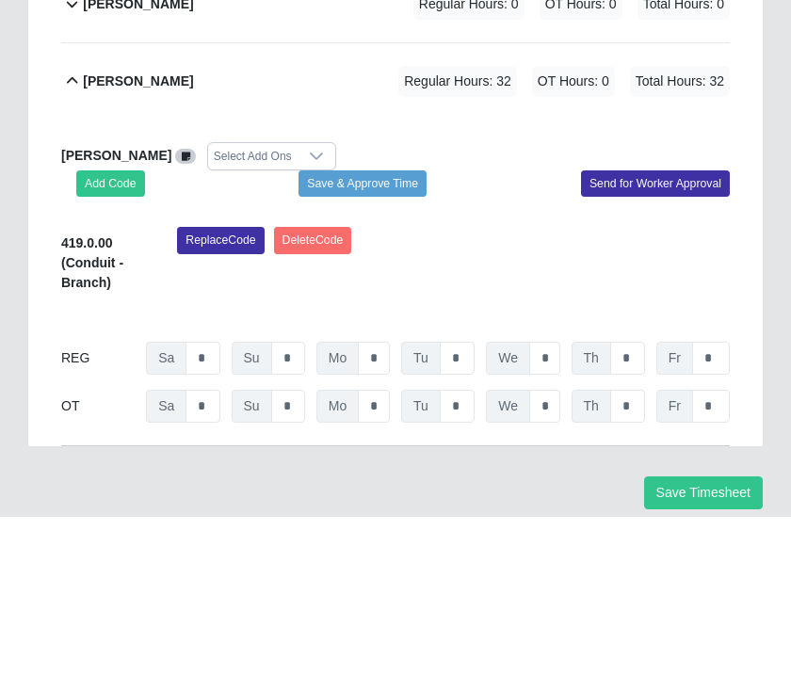
click at [382, 345] on button "Save & Approve Time" at bounding box center [363, 358] width 128 height 26
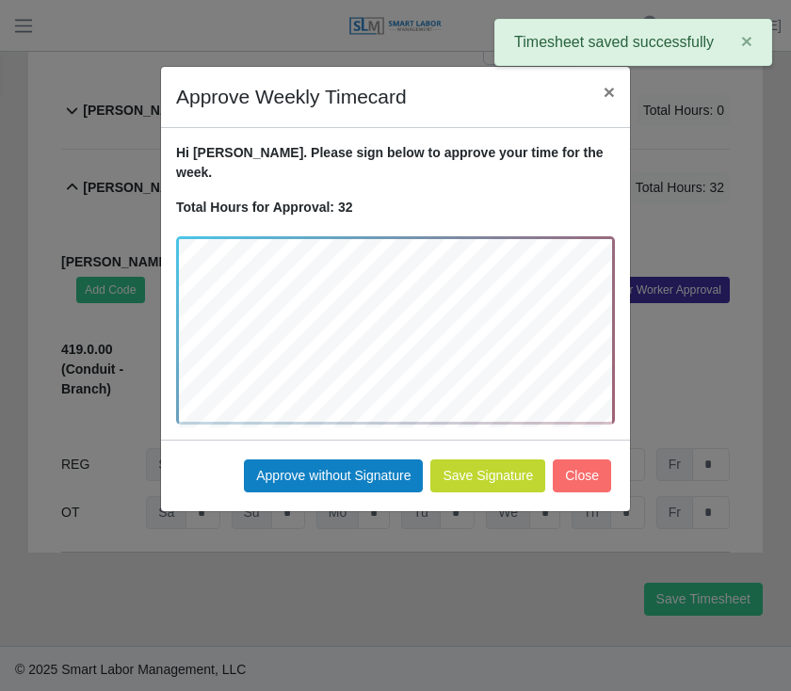
click at [357, 460] on button "Approve without Signature" at bounding box center [333, 476] width 179 height 33
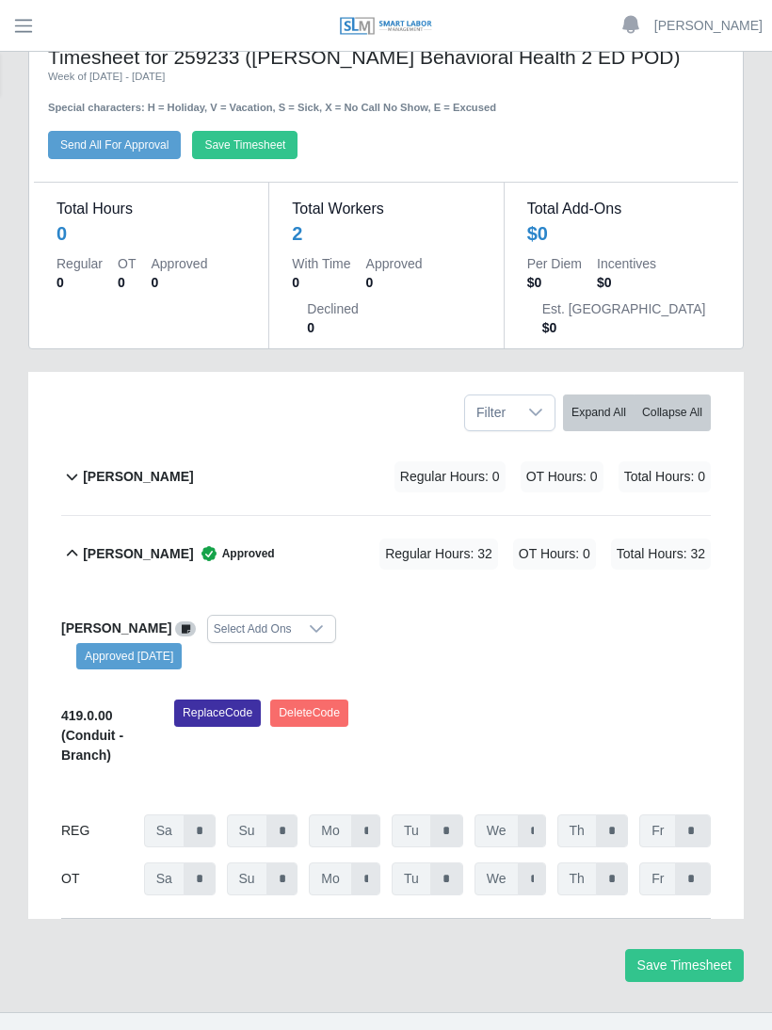
scroll to position [0, 0]
